Goal: Transaction & Acquisition: Purchase product/service

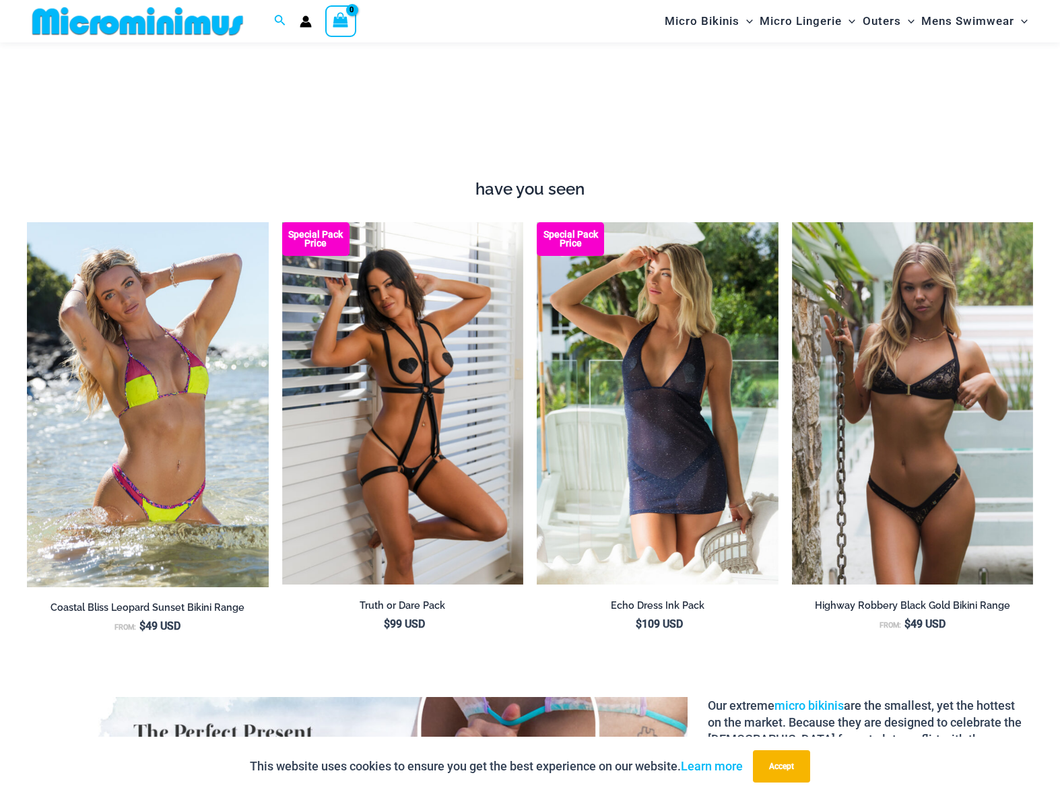
scroll to position [1616, 0]
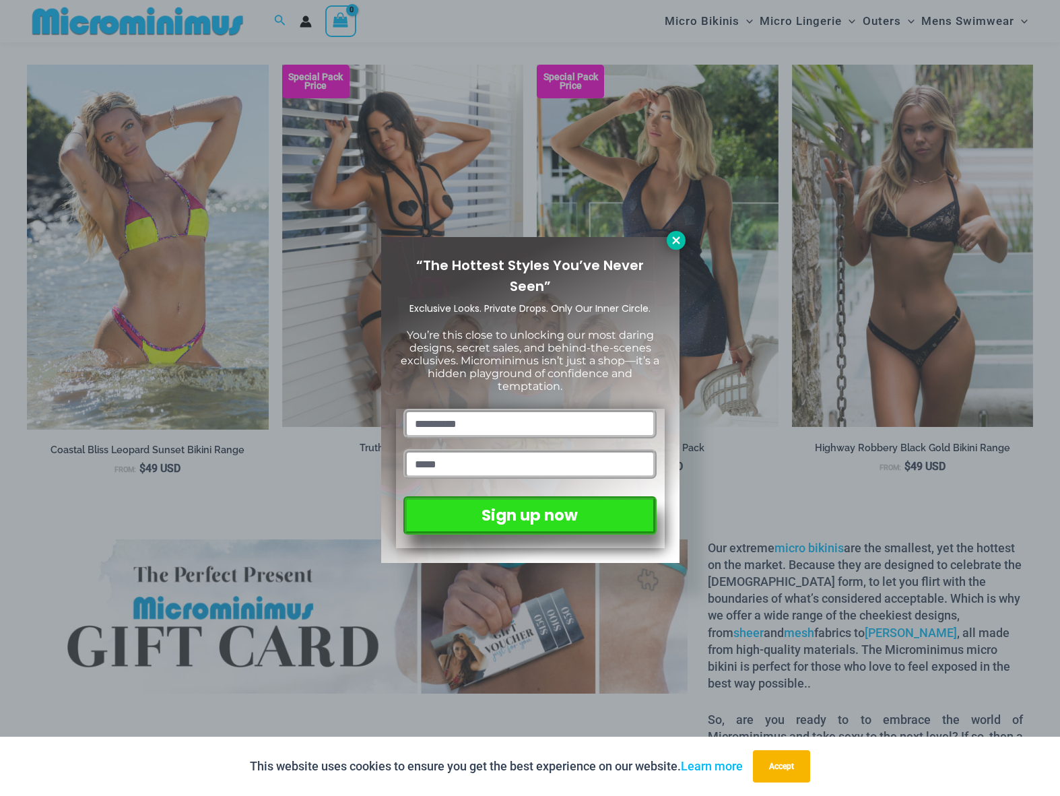
click at [679, 241] on icon at bounding box center [676, 240] width 12 height 12
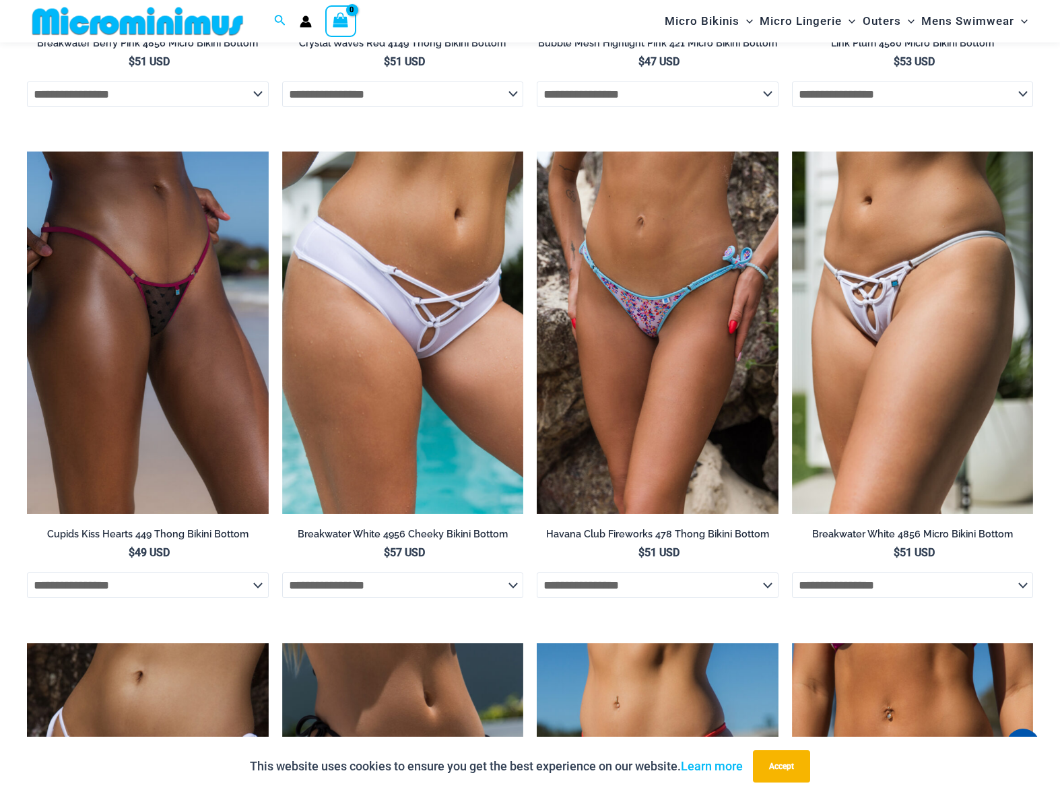
scroll to position [3480, 0]
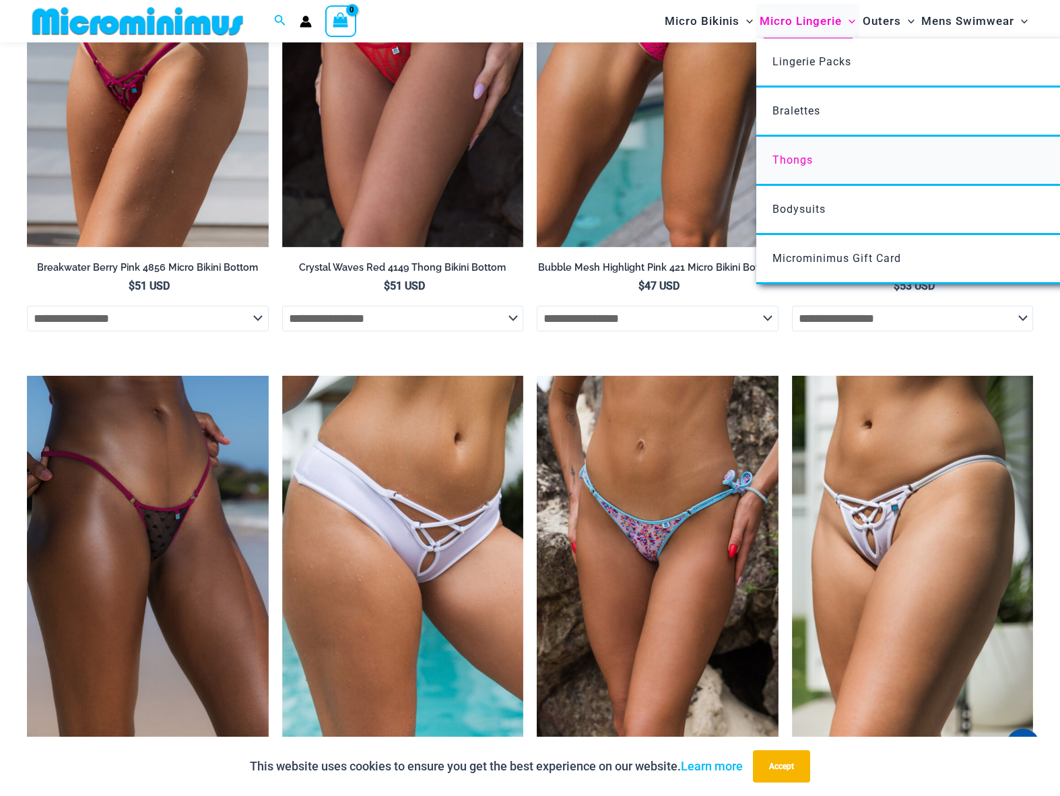
click at [780, 158] on span "Thongs" at bounding box center [792, 159] width 40 height 13
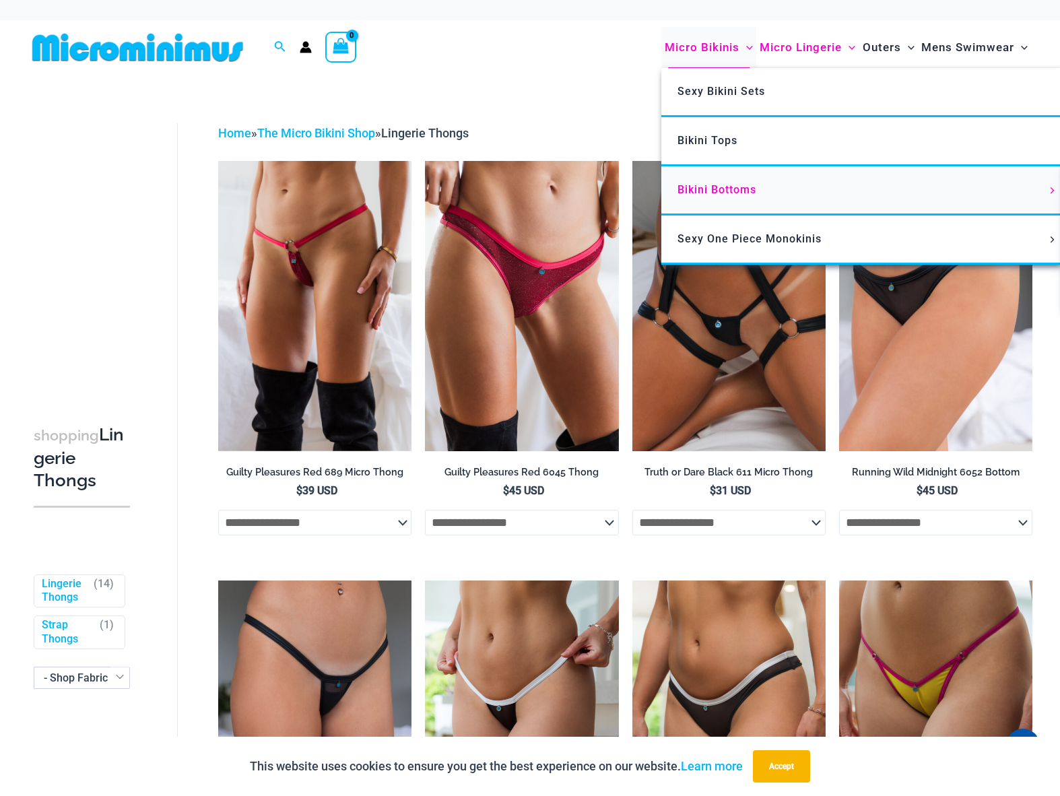
click at [699, 195] on span "Bikini Bottoms" at bounding box center [716, 189] width 79 height 13
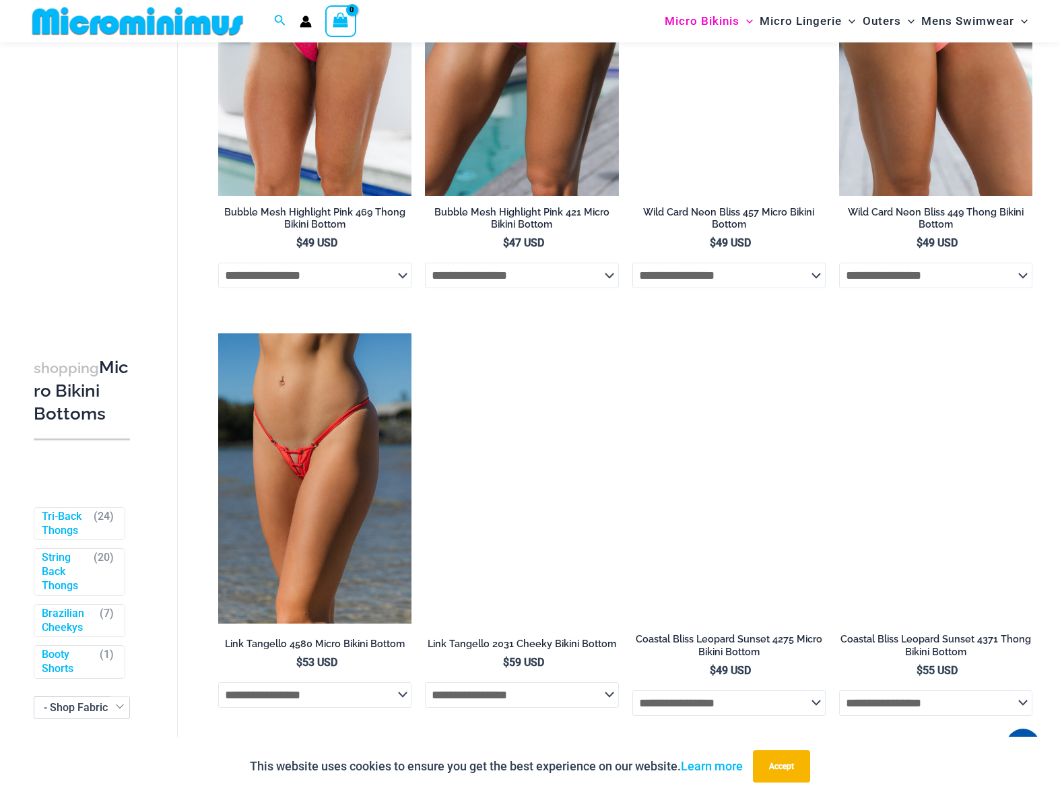
scroll to position [1316, 0]
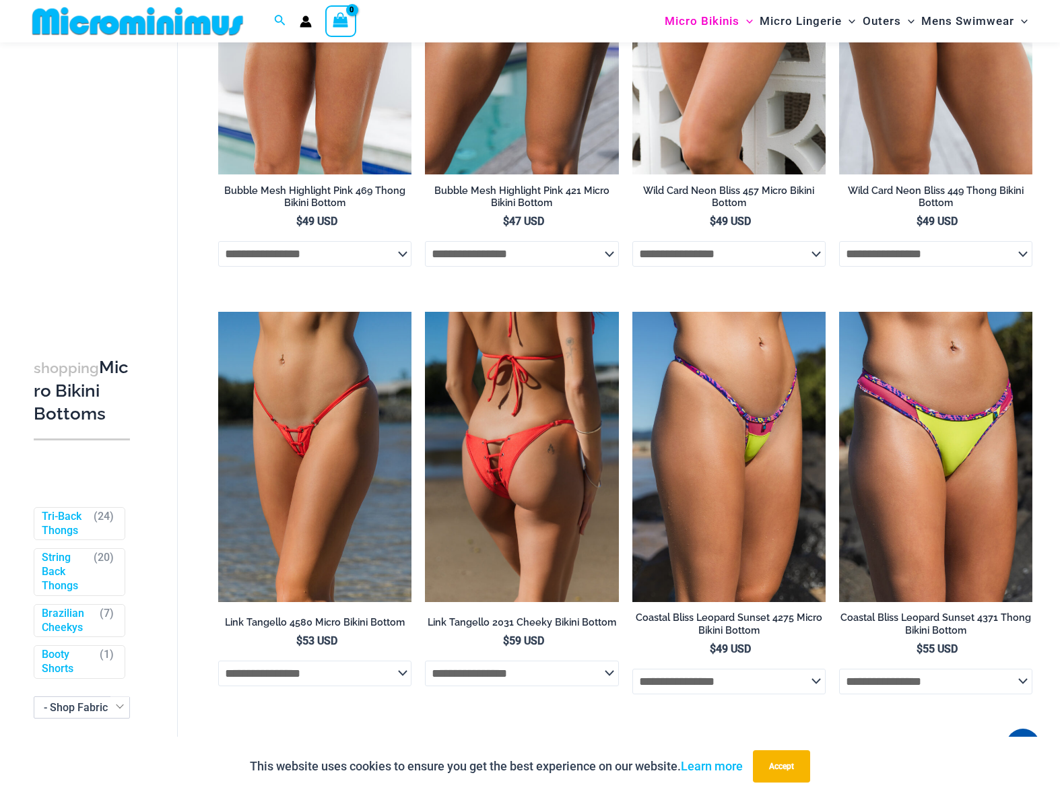
click at [545, 420] on img at bounding box center [521, 457] width 193 height 290
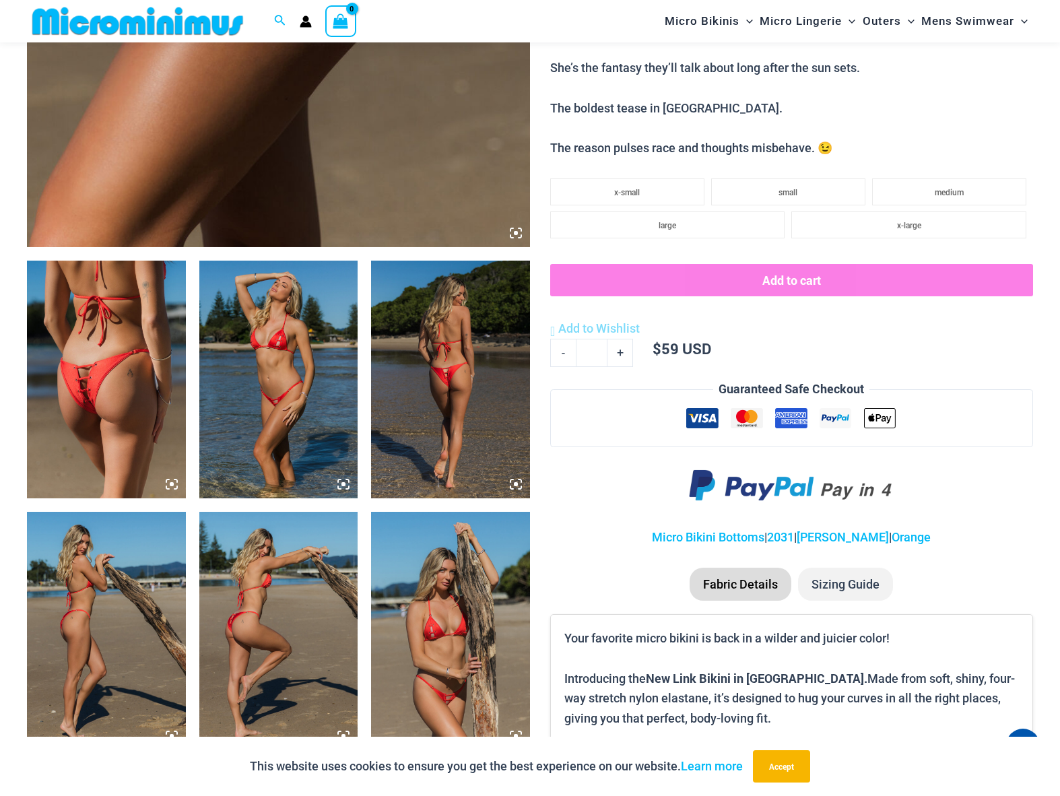
scroll to position [654, 0]
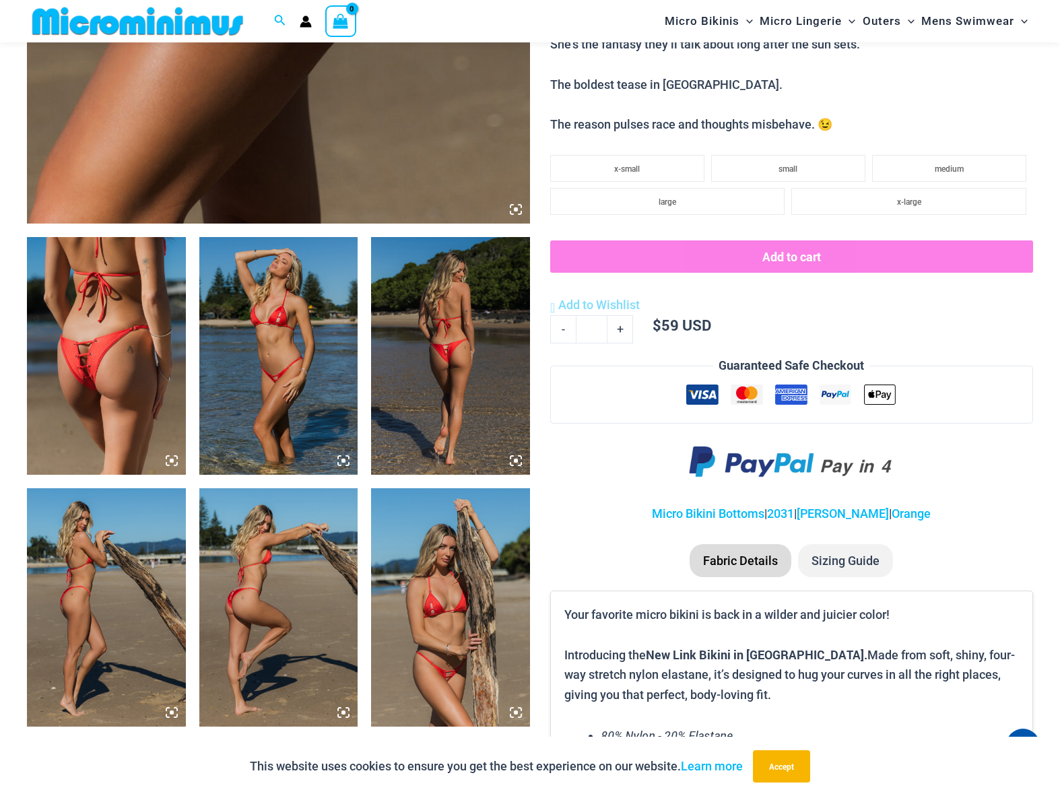
click at [446, 574] on img at bounding box center [450, 607] width 159 height 238
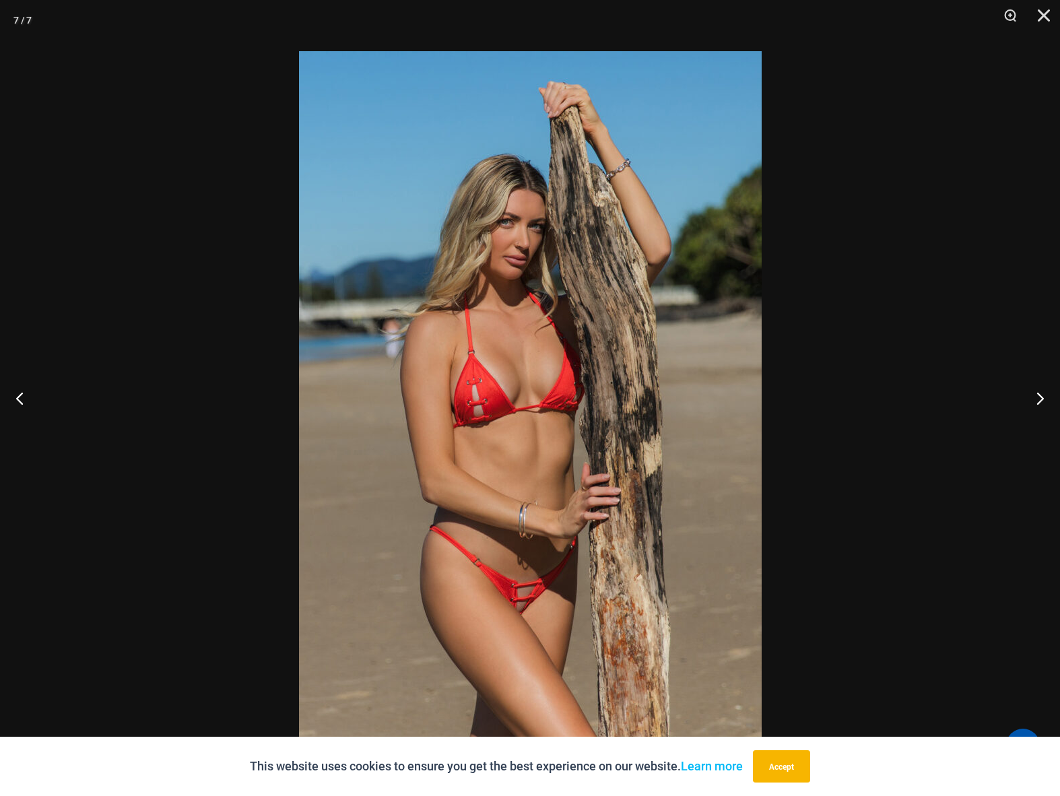
click at [571, 386] on img at bounding box center [530, 397] width 462 height 693
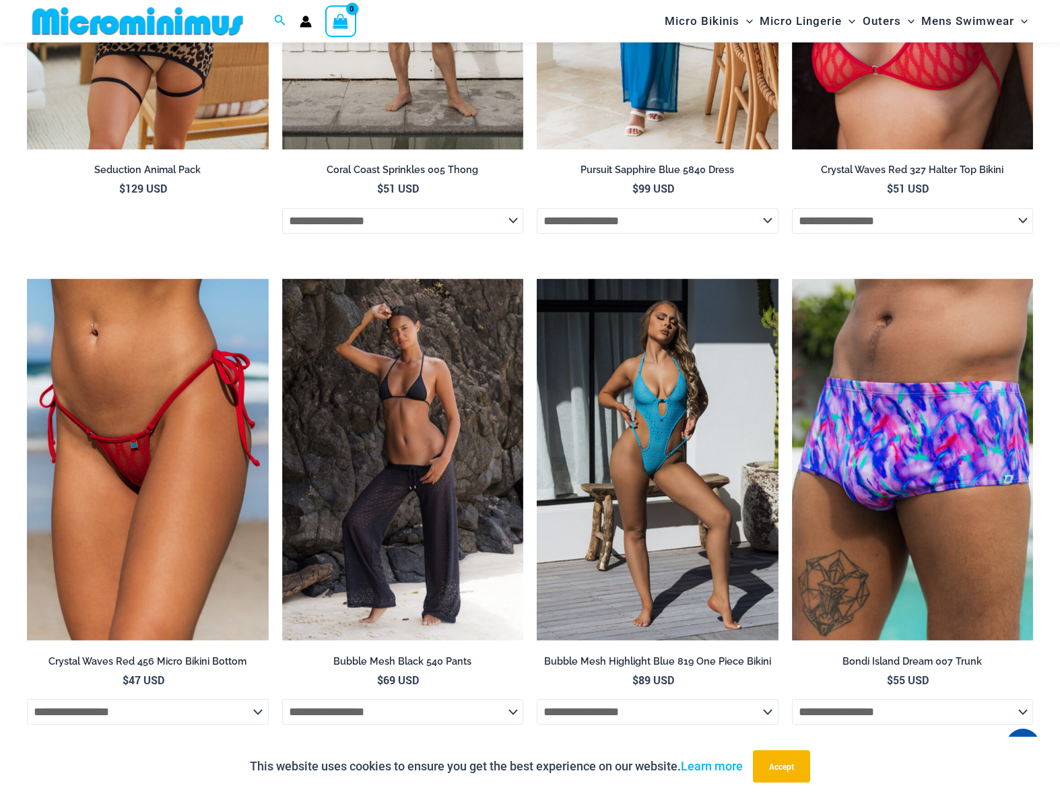
scroll to position [3309, 0]
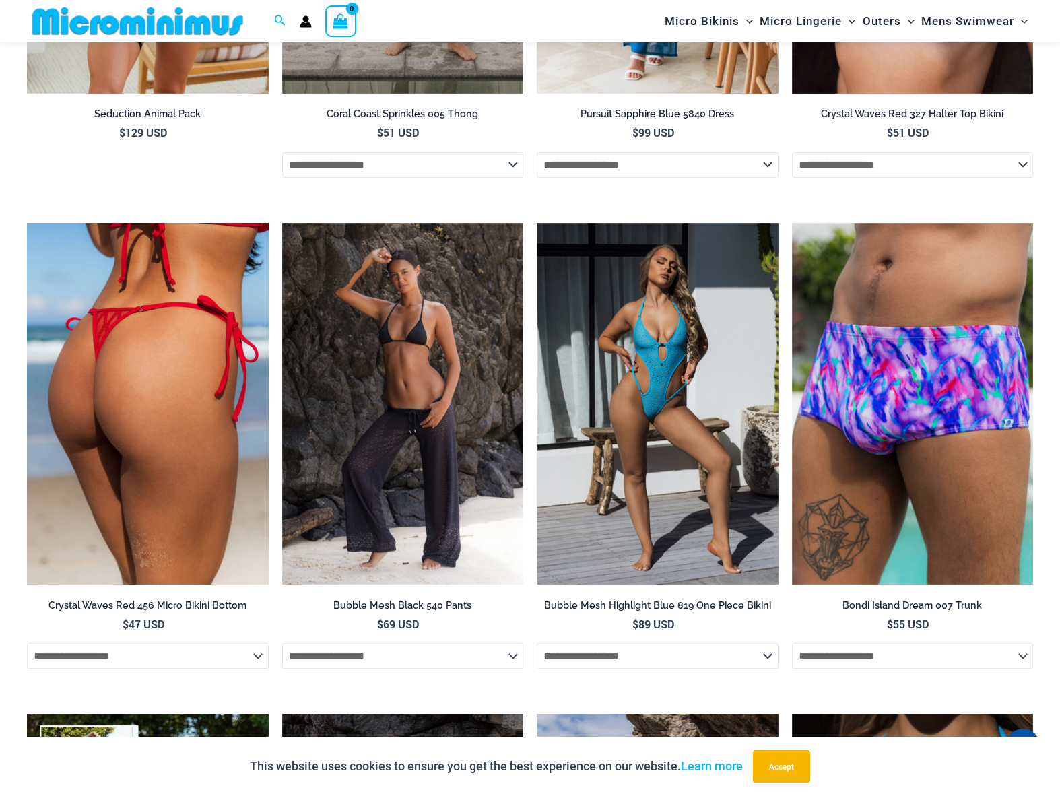
click at [224, 451] on img at bounding box center [148, 404] width 242 height 362
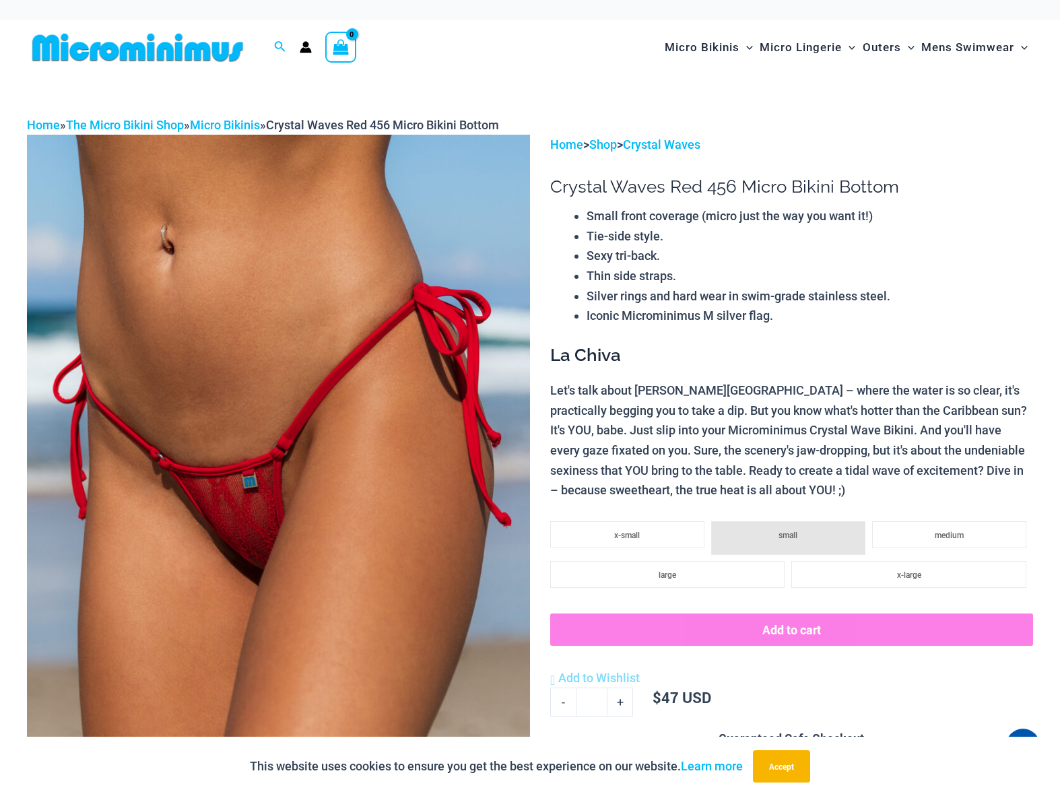
click at [240, 473] on img at bounding box center [278, 512] width 503 height 755
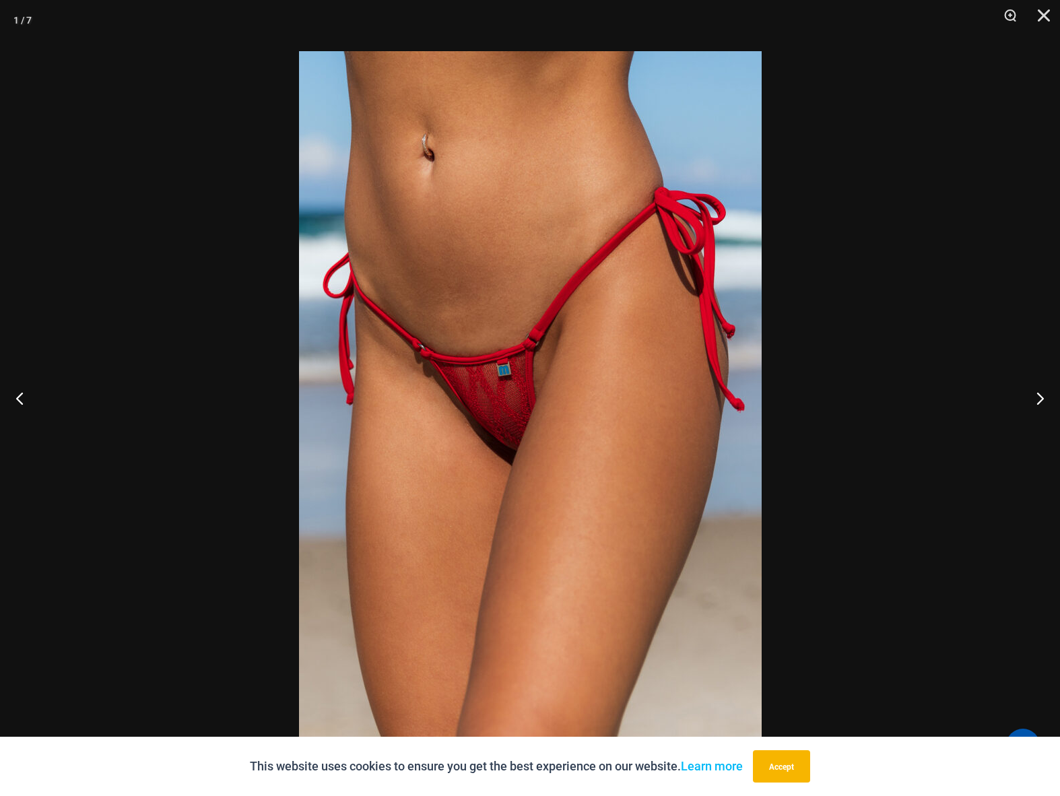
click at [456, 351] on img at bounding box center [530, 397] width 462 height 693
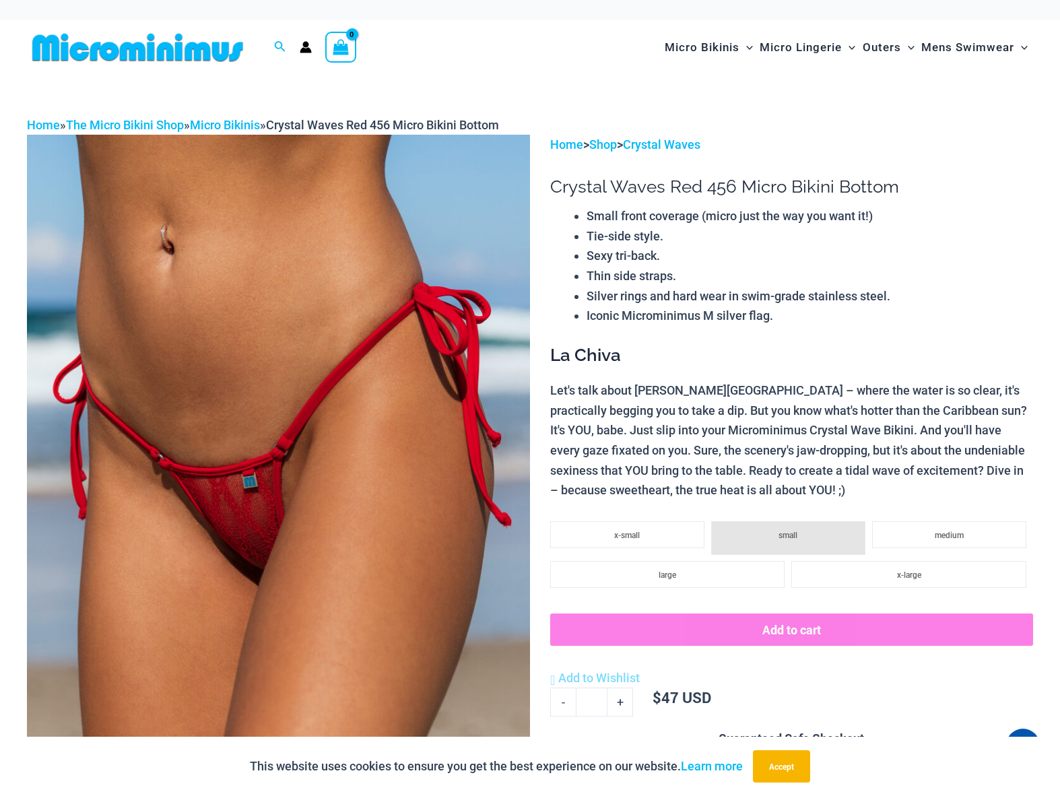
click at [412, 323] on img at bounding box center [278, 512] width 503 height 755
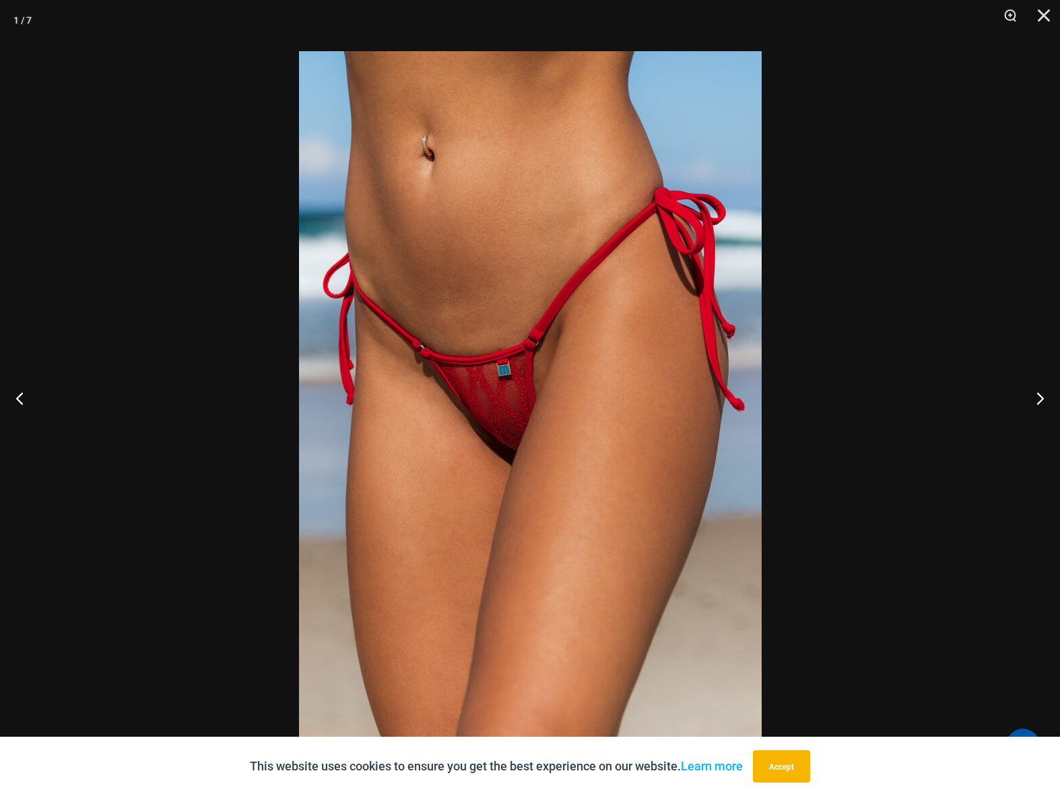
click at [493, 370] on img at bounding box center [530, 397] width 462 height 693
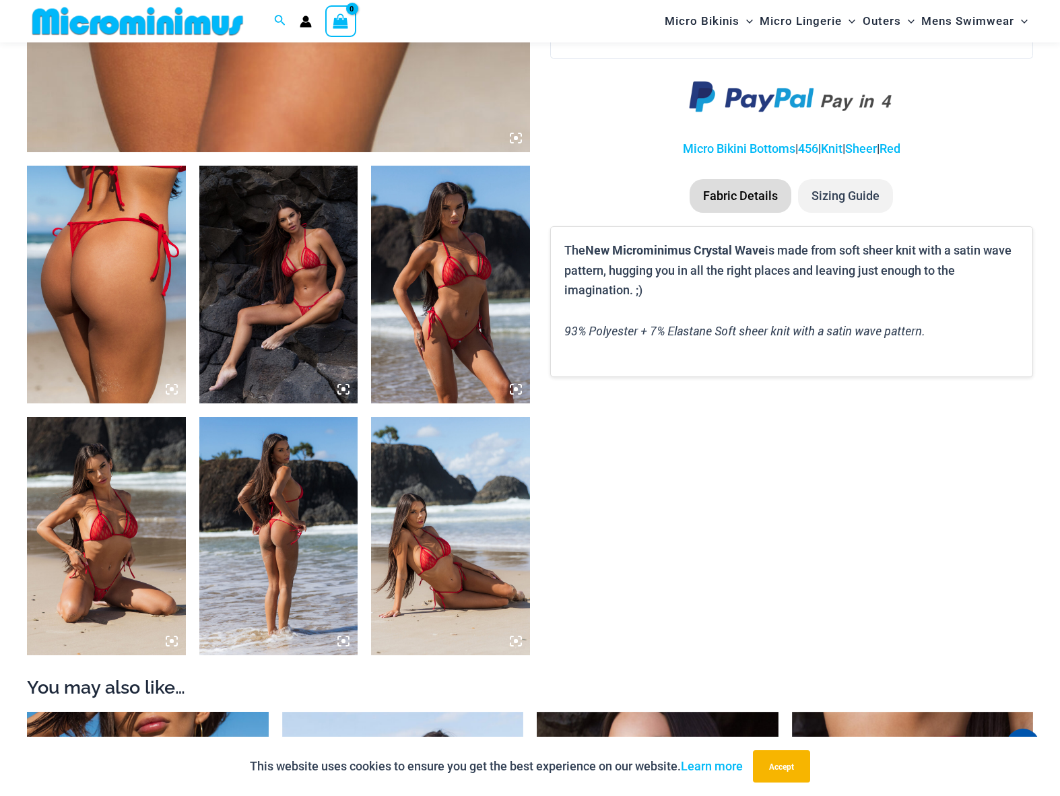
scroll to position [741, 0]
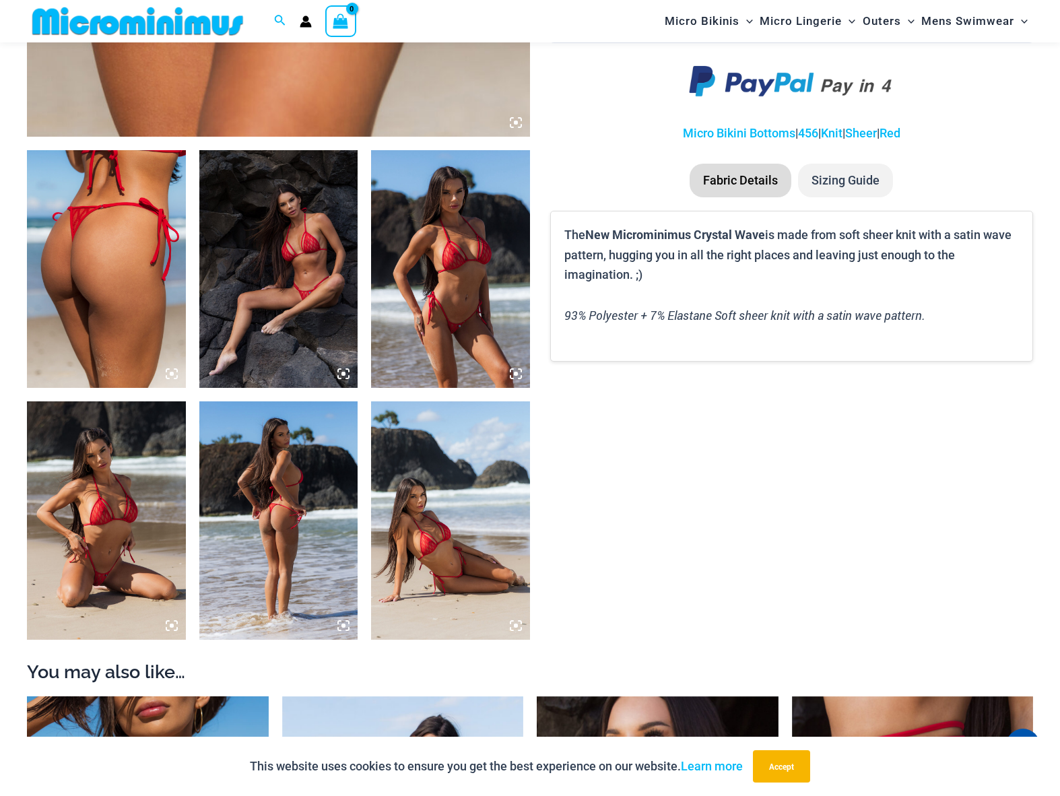
click at [339, 374] on icon at bounding box center [343, 374] width 12 height 12
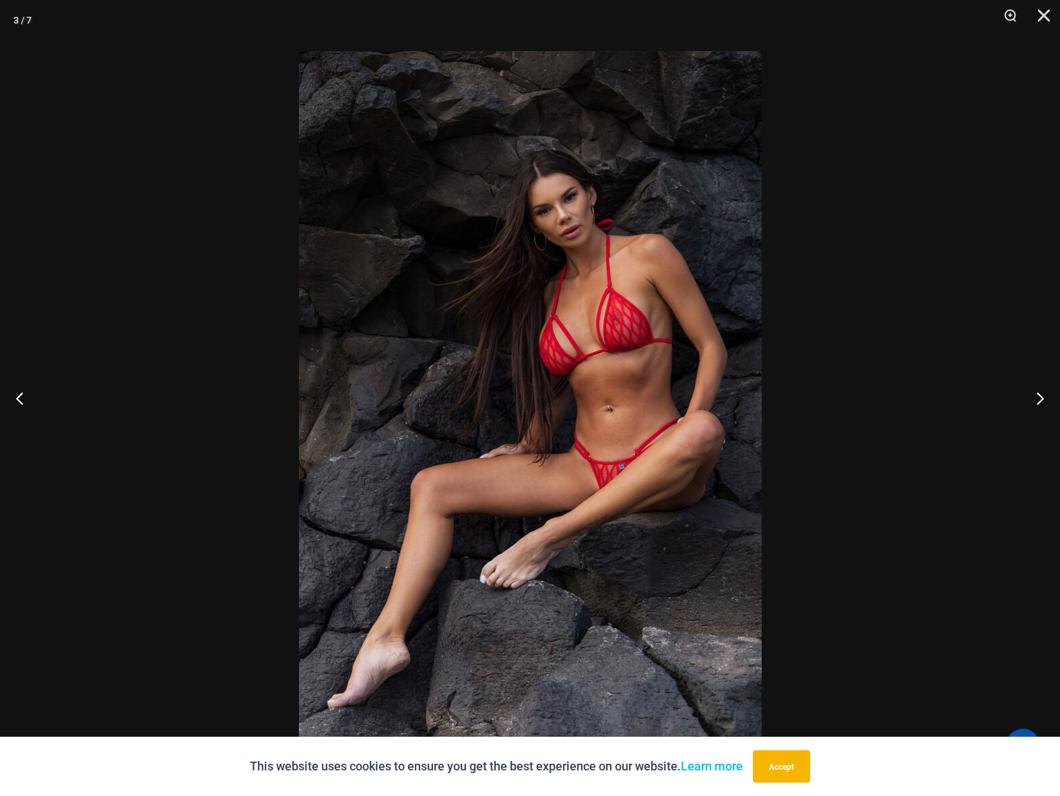
click at [569, 399] on img at bounding box center [530, 397] width 462 height 693
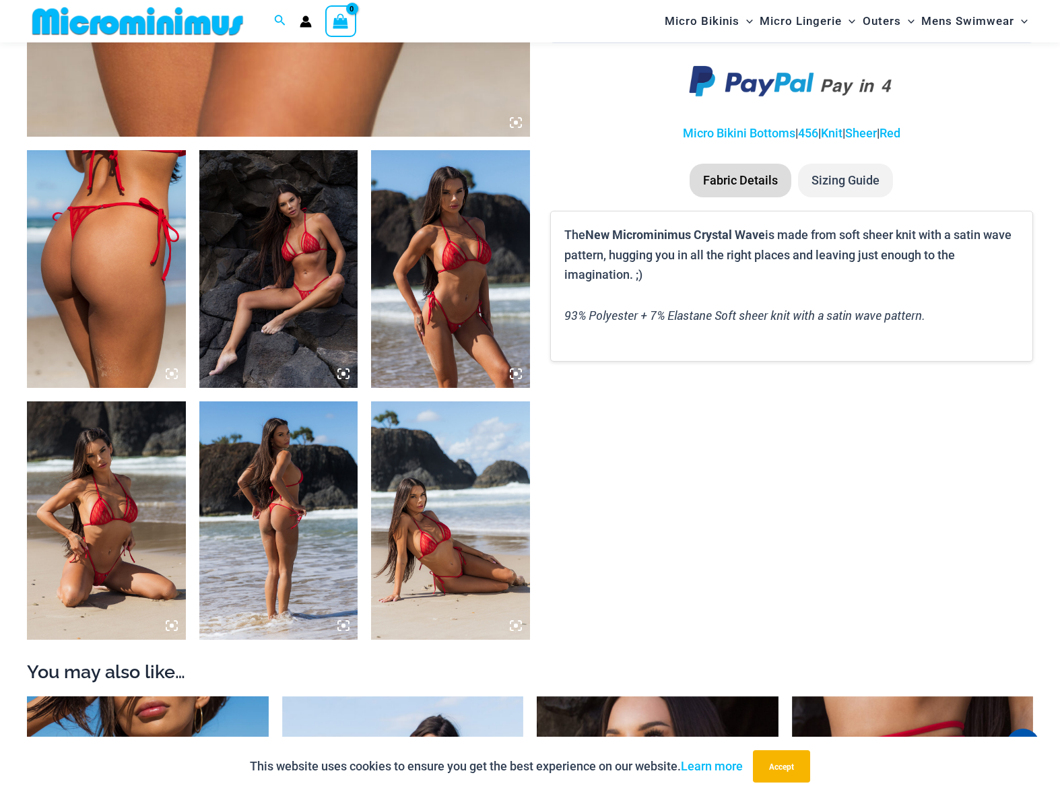
click at [450, 237] on img at bounding box center [450, 269] width 159 height 238
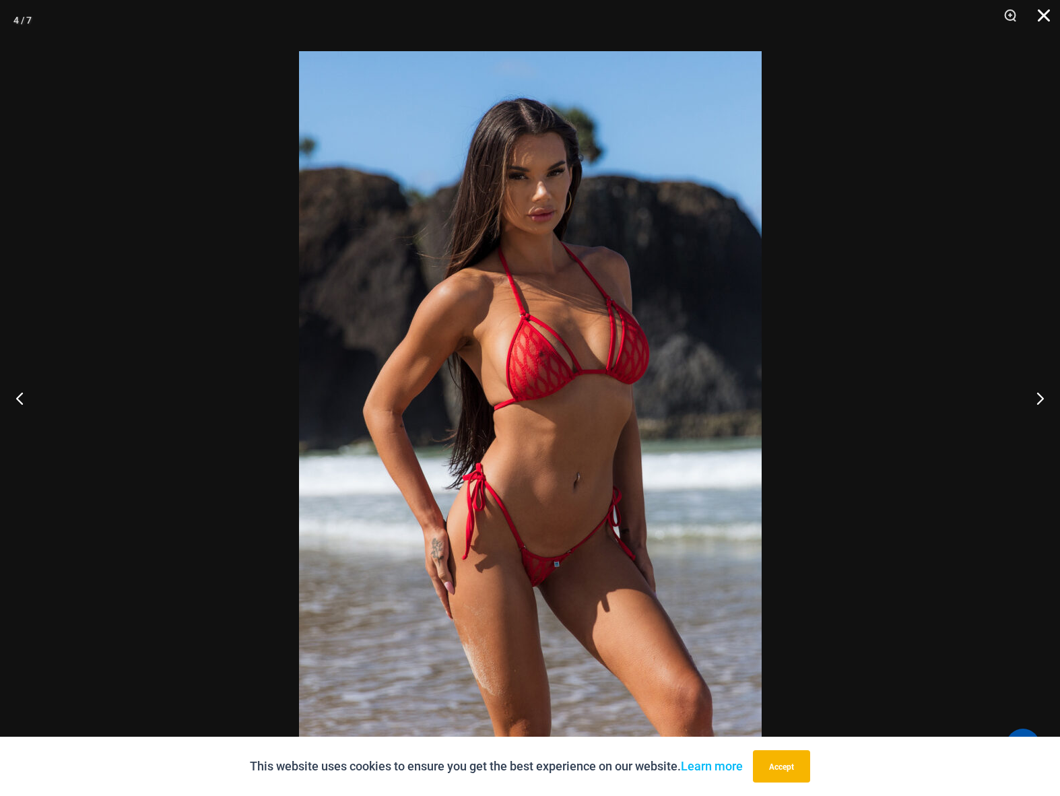
click at [1045, 20] on button "Close" at bounding box center [1039, 20] width 34 height 40
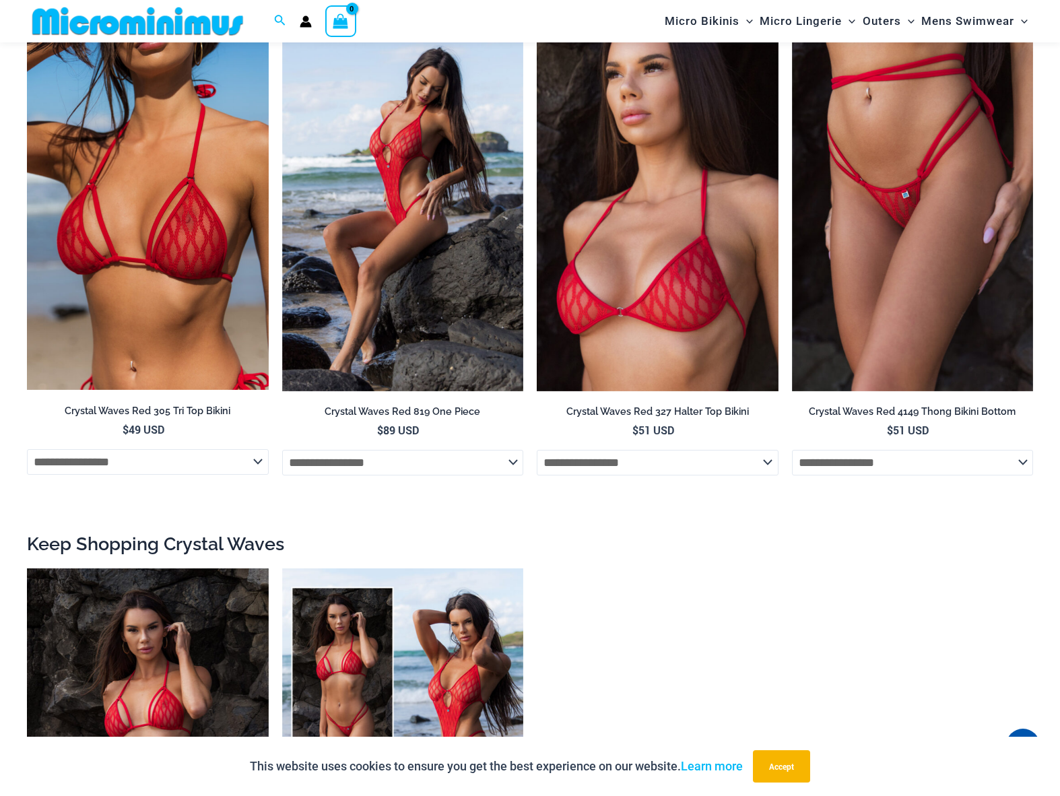
scroll to position [1381, 0]
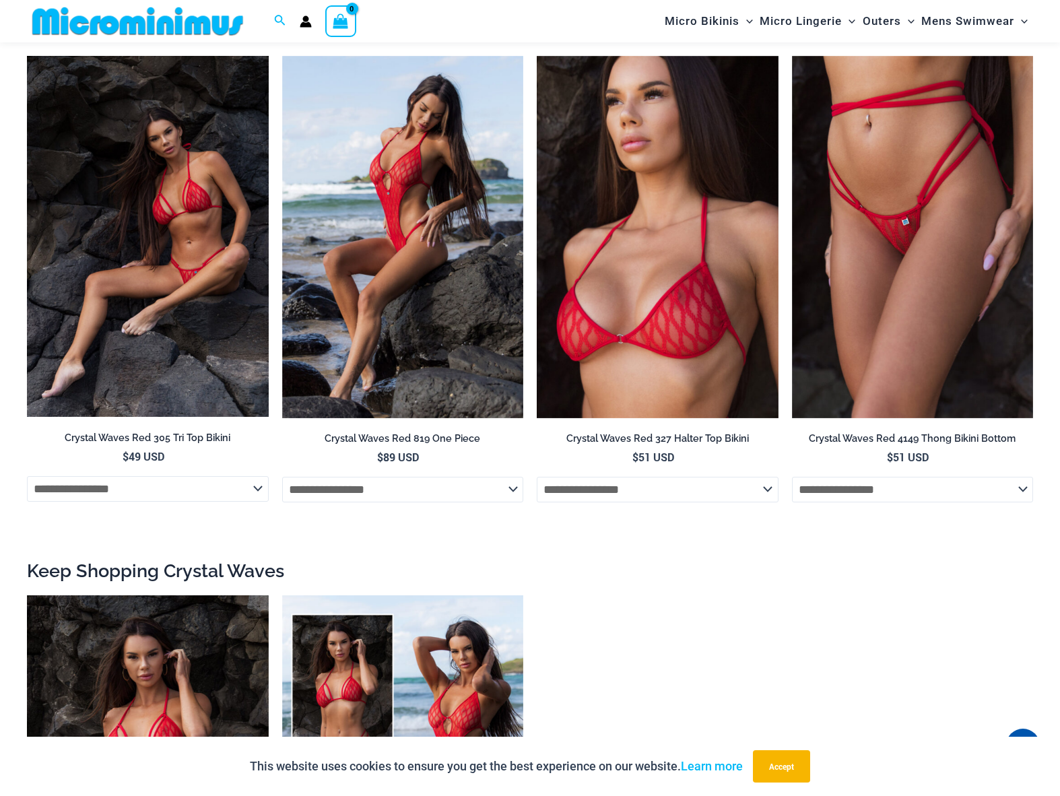
click at [206, 275] on img at bounding box center [148, 237] width 242 height 362
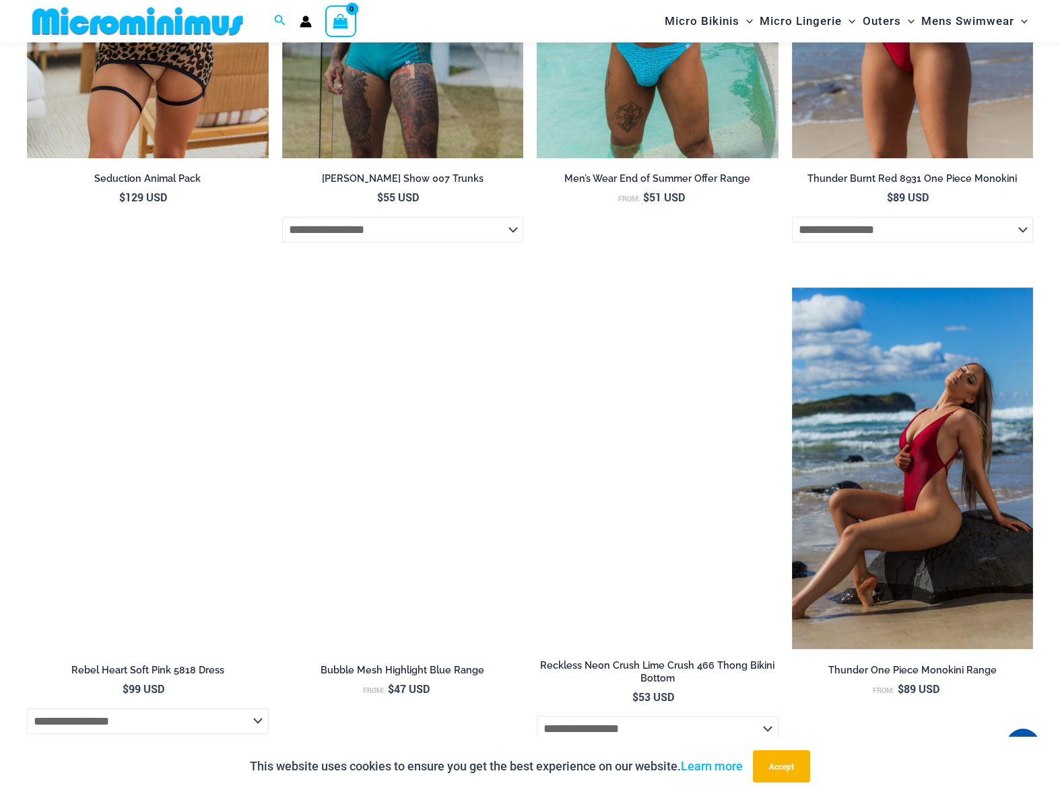
scroll to position [3187, 0]
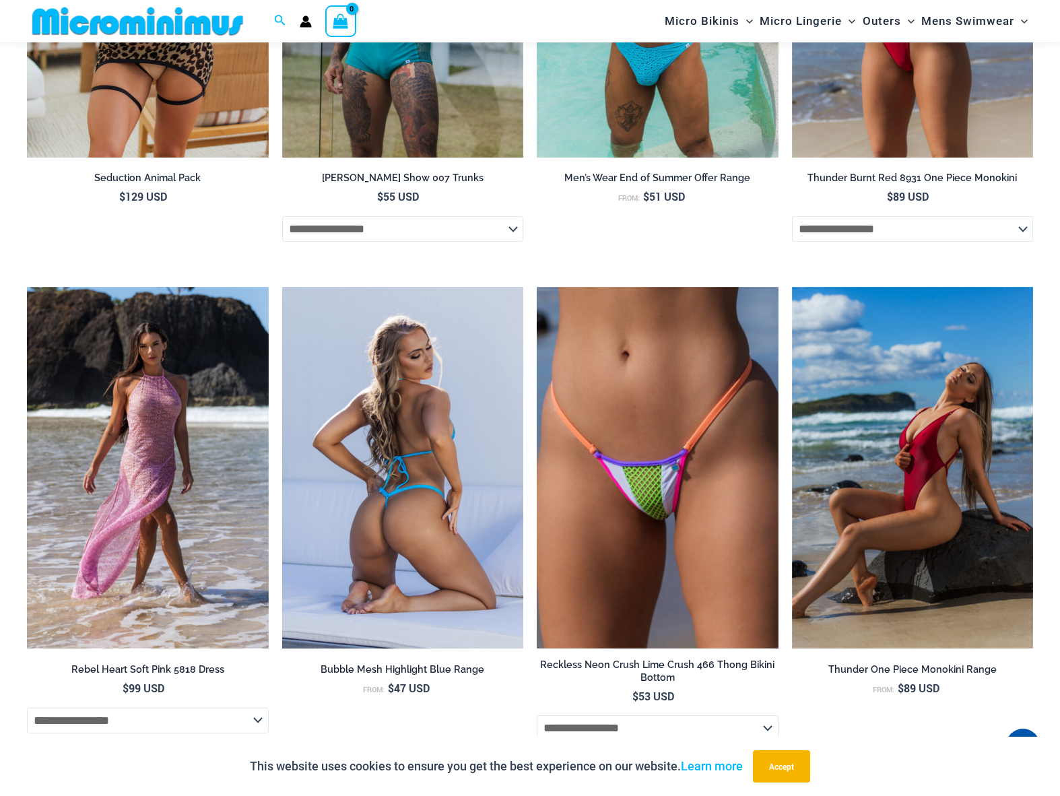
click at [384, 499] on img at bounding box center [403, 468] width 242 height 362
